Goal: Task Accomplishment & Management: Use online tool/utility

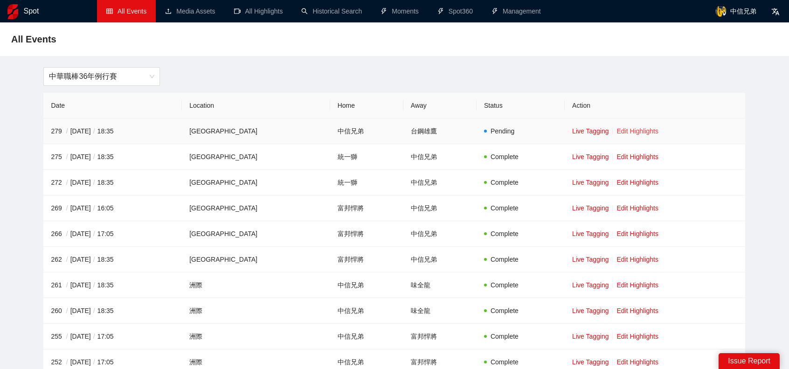
click at [627, 130] on link "Edit Highlights" at bounding box center [638, 130] width 42 height 7
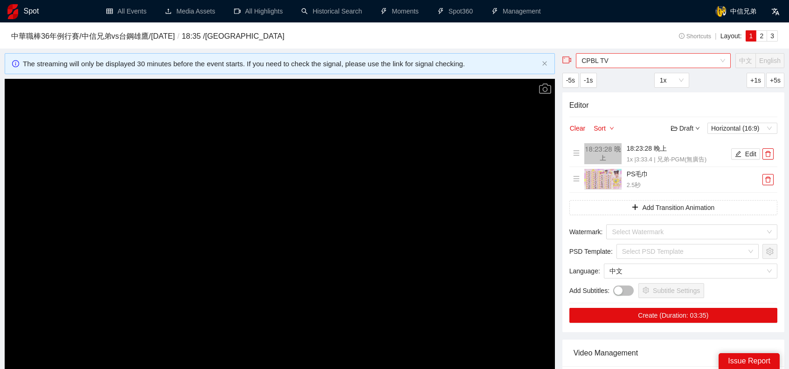
click at [670, 63] on span "CPBL TV" at bounding box center [654, 61] width 144 height 14
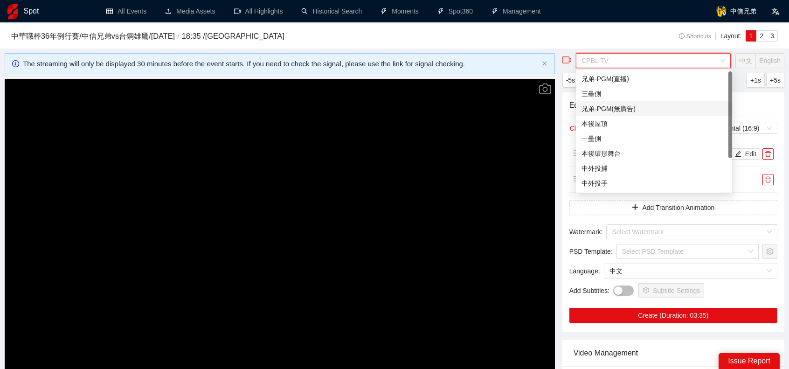
click at [620, 103] on div "兄弟-PGM(無廣告)" at bounding box center [654, 108] width 156 height 15
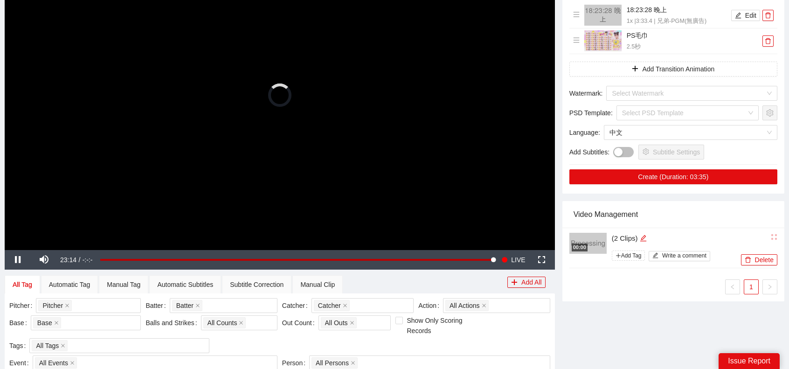
scroll to position [140, 0]
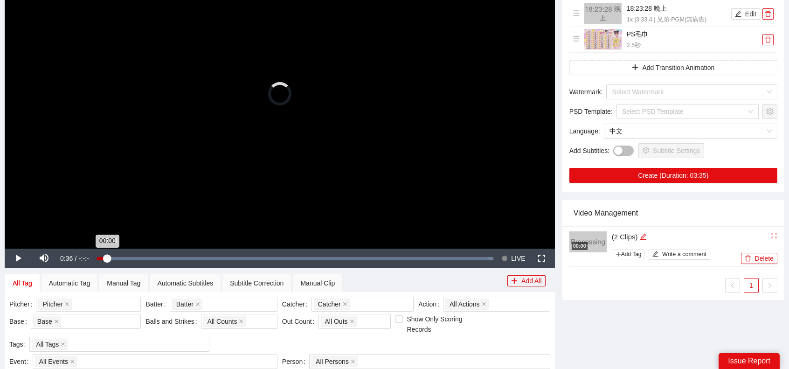
click at [111, 256] on div "Loaded : 100.00% -22:34 00:00" at bounding box center [295, 259] width 406 height 20
click at [103, 259] on div "-22:38" at bounding box center [102, 258] width 11 height 3
click at [119, 258] on div "Loaded : 1.72% -21:57 -22:54" at bounding box center [295, 258] width 397 height 3
click at [137, 258] on div "Loaded : 6.03% -20:59 -21:56" at bounding box center [295, 258] width 397 height 3
click at [179, 257] on div "Loaded : 10.34% -18:31 -20:56" at bounding box center [295, 258] width 397 height 3
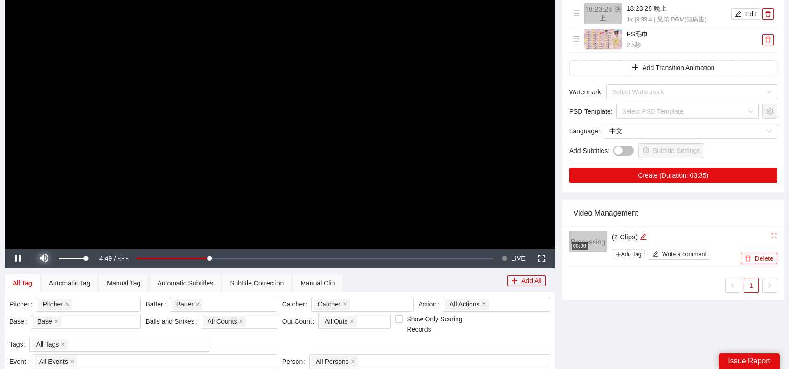
drag, startPoint x: 48, startPoint y: 259, endPoint x: 65, endPoint y: 257, distance: 17.8
click at [44, 258] on span "Video Player" at bounding box center [44, 258] width 0 height 0
click at [199, 262] on div "Loaded : 0.00% -17:27 -17:26" at bounding box center [295, 259] width 406 height 20
click at [239, 258] on div "Loaded : 26.05% -15:11 -15:03" at bounding box center [295, 258] width 397 height 3
click at [260, 258] on div "Loaded : 36.30% -13:52 -13:49" at bounding box center [295, 258] width 397 height 3
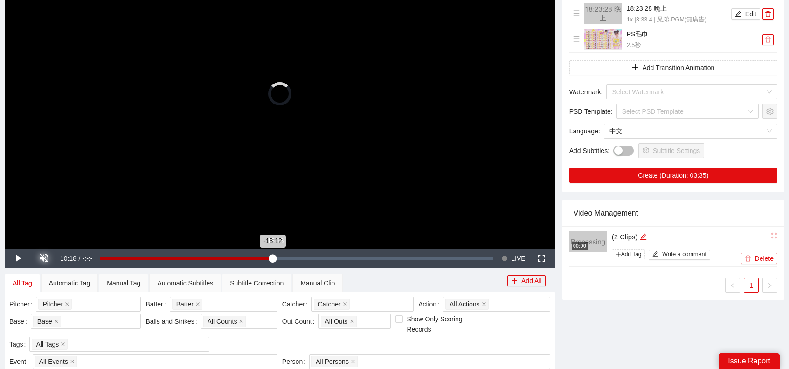
click at [271, 260] on div "Loaded : 0.00% -13:13 -13:12" at bounding box center [297, 259] width 403 height 20
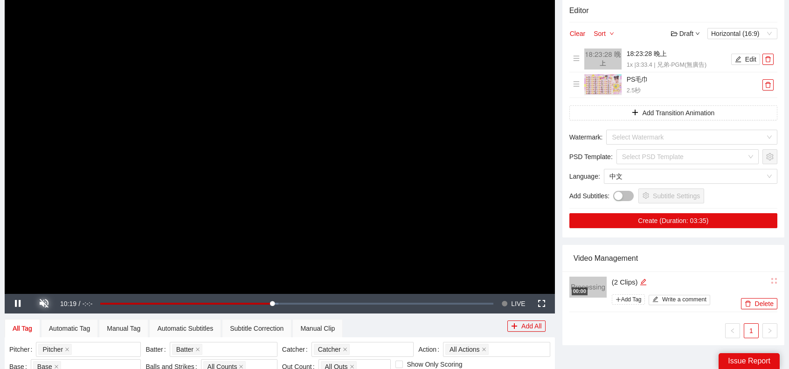
scroll to position [93, 0]
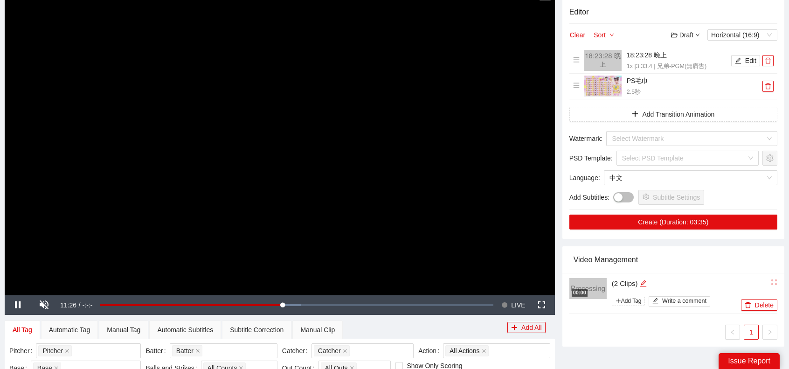
click at [736, 263] on div "Video Management" at bounding box center [674, 259] width 200 height 27
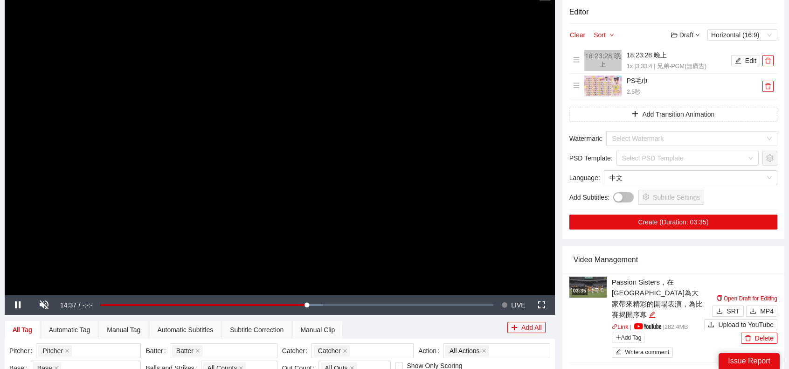
click at [599, 290] on img at bounding box center [588, 287] width 37 height 21
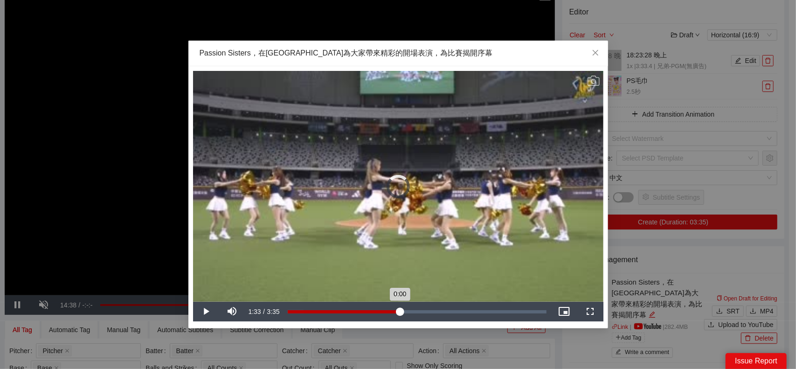
click at [400, 314] on div "Loaded : 6.14% 1:33 0:00" at bounding box center [417, 312] width 268 height 20
click at [433, 313] on div "Loaded : 46.14% 2:01 1:34" at bounding box center [417, 312] width 268 height 20
click at [455, 311] on div "2:19" at bounding box center [455, 311] width 0 height 3
click at [469, 311] on div "2:31" at bounding box center [469, 311] width 0 height 3
click at [470, 311] on div "2:31" at bounding box center [379, 311] width 182 height 3
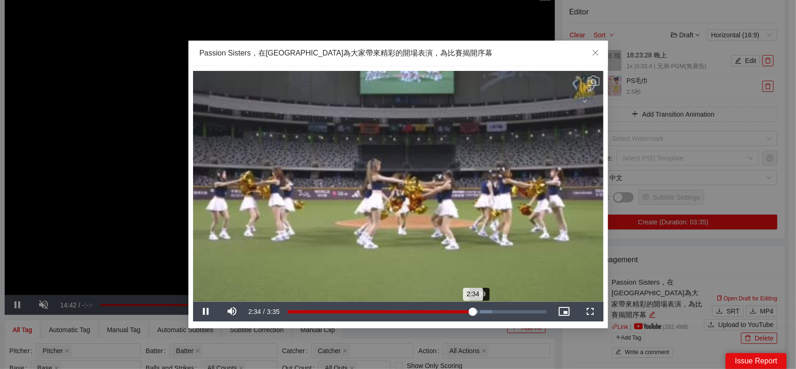
click at [479, 311] on div "Loaded : 79.22% 2:39 2:34" at bounding box center [417, 311] width 259 height 3
click at [485, 311] on div "Loaded : 84.00% 2:44 2:45" at bounding box center [417, 311] width 259 height 3
drag, startPoint x: 490, startPoint y: 312, endPoint x: 495, endPoint y: 312, distance: 5.6
click at [487, 312] on div "2:46" at bounding box center [387, 311] width 199 height 3
click at [498, 312] on div "Loaded : 88.33% 2:55 2:50" at bounding box center [417, 311] width 259 height 3
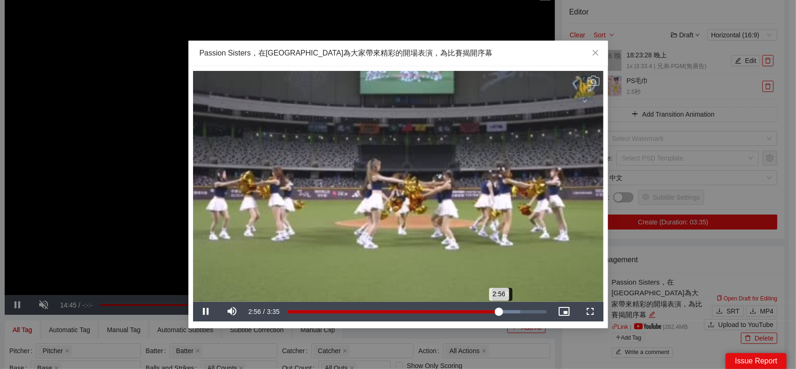
click at [499, 312] on div "2:56" at bounding box center [393, 311] width 211 height 3
click at [513, 310] on div "Loaded : 90.80% 2:59 2:58" at bounding box center [417, 311] width 259 height 3
click at [523, 308] on div "Loaded : 95.32% 3:16 3:08" at bounding box center [417, 312] width 268 height 20
click at [395, 310] on div "1:29" at bounding box center [395, 311] width 0 height 3
click at [356, 310] on div "1:18" at bounding box center [335, 311] width 94 height 3
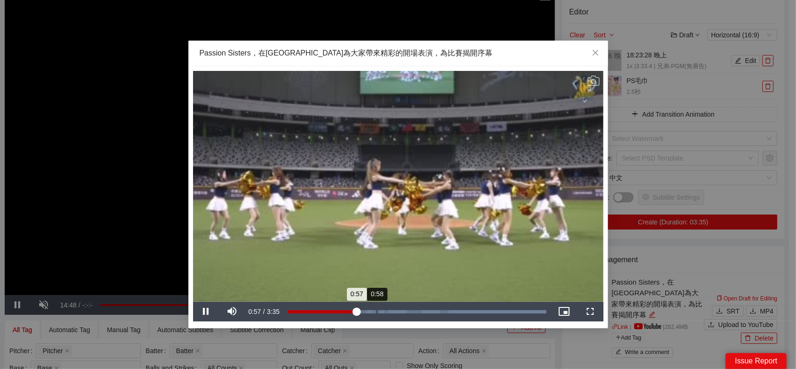
click at [379, 311] on div "Loaded : 100.00% 0:58 0:57" at bounding box center [417, 311] width 259 height 3
click at [399, 311] on div "1:33" at bounding box center [399, 311] width 0 height 3
click at [412, 310] on div "Loaded : 100.00% 1:43 1:33" at bounding box center [417, 311] width 259 height 3
click at [420, 310] on div "1:50" at bounding box center [354, 311] width 132 height 3
click at [429, 310] on div "1:58" at bounding box center [359, 311] width 142 height 3
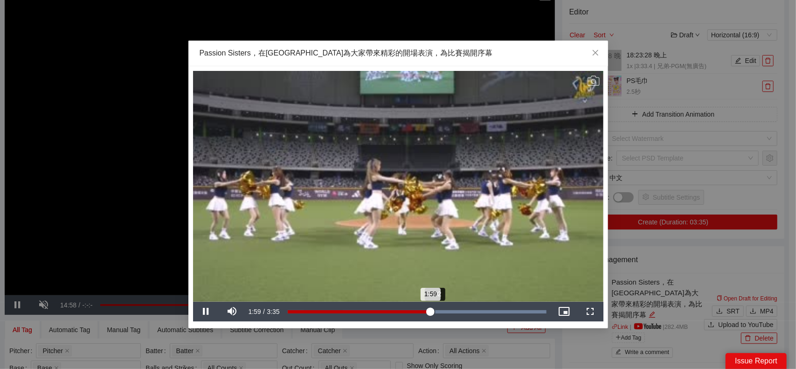
click at [431, 310] on div "1:59" at bounding box center [359, 311] width 143 height 3
click at [435, 310] on div "2:02" at bounding box center [361, 311] width 147 height 3
click at [446, 310] on div "2:11" at bounding box center [367, 311] width 158 height 3
click at [449, 317] on div "Loaded : 100.00% 2:14 2:14" at bounding box center [417, 312] width 268 height 20
click at [444, 313] on div "2:15" at bounding box center [366, 311] width 157 height 3
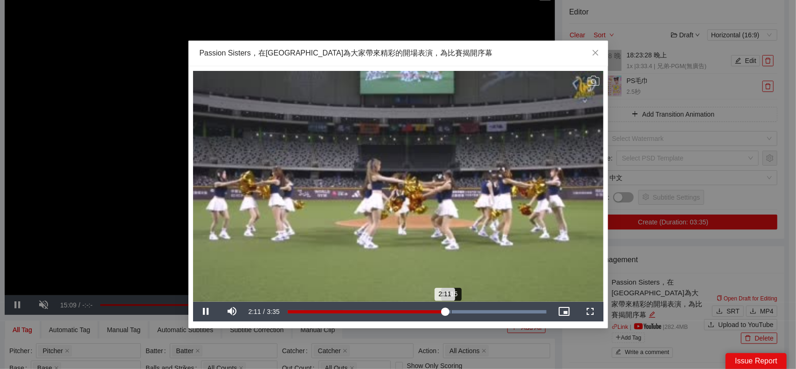
click at [451, 314] on div "Loaded : 100.00% 2:15 2:11" at bounding box center [417, 312] width 268 height 20
click at [452, 313] on div "2:16" at bounding box center [370, 311] width 164 height 3
click at [455, 313] on div "2:19" at bounding box center [371, 311] width 167 height 3
click at [461, 314] on div "Loaded : 100.00% 2:24 2:24" at bounding box center [417, 312] width 268 height 20
click at [467, 314] on div "Loaded : 100.00% 2:29 2:24" at bounding box center [417, 312] width 268 height 20
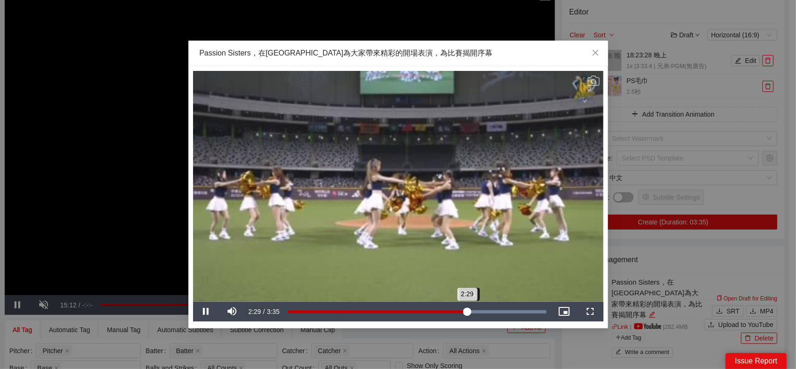
click at [467, 313] on div "2:29" at bounding box center [378, 311] width 180 height 3
click at [480, 313] on div "Loaded : 100.00% 2:38 2:39" at bounding box center [417, 311] width 259 height 3
click at [484, 312] on div "2:43" at bounding box center [386, 311] width 196 height 3
click at [491, 312] on div "Loaded : 100.00% 2:49 2:44" at bounding box center [417, 311] width 259 height 3
click at [473, 313] on div "2:34" at bounding box center [380, 311] width 185 height 3
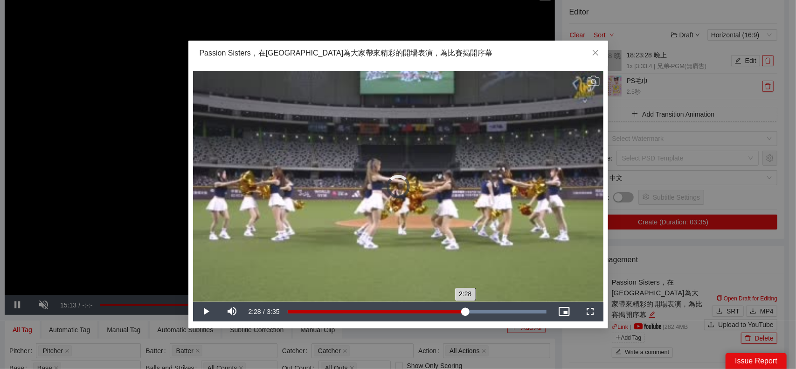
click at [465, 313] on div "2:28" at bounding box center [377, 311] width 178 height 3
click at [457, 313] on div "Loaded : 100.00% 2:21 2:27" at bounding box center [417, 312] width 268 height 20
click at [453, 313] on div "2:21" at bounding box center [373, 311] width 170 height 3
click at [448, 311] on div "Loaded : 100.00% 2:13 2:13" at bounding box center [417, 311] width 259 height 3
click at [442, 311] on div "Loaded : 100.00% 2:08 2:08" at bounding box center [417, 311] width 259 height 3
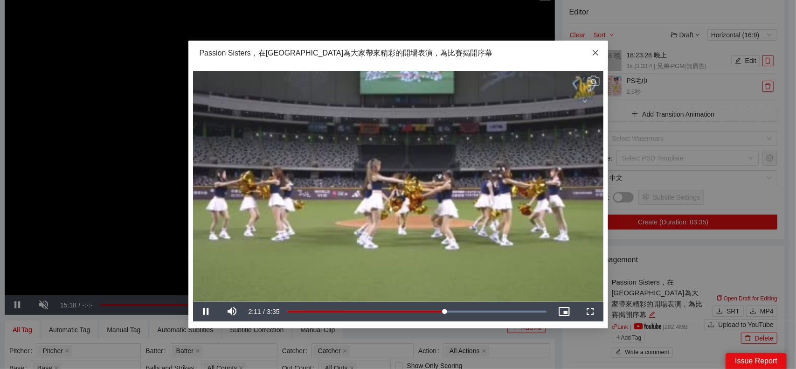
click at [600, 55] on span "Close" at bounding box center [595, 53] width 25 height 25
